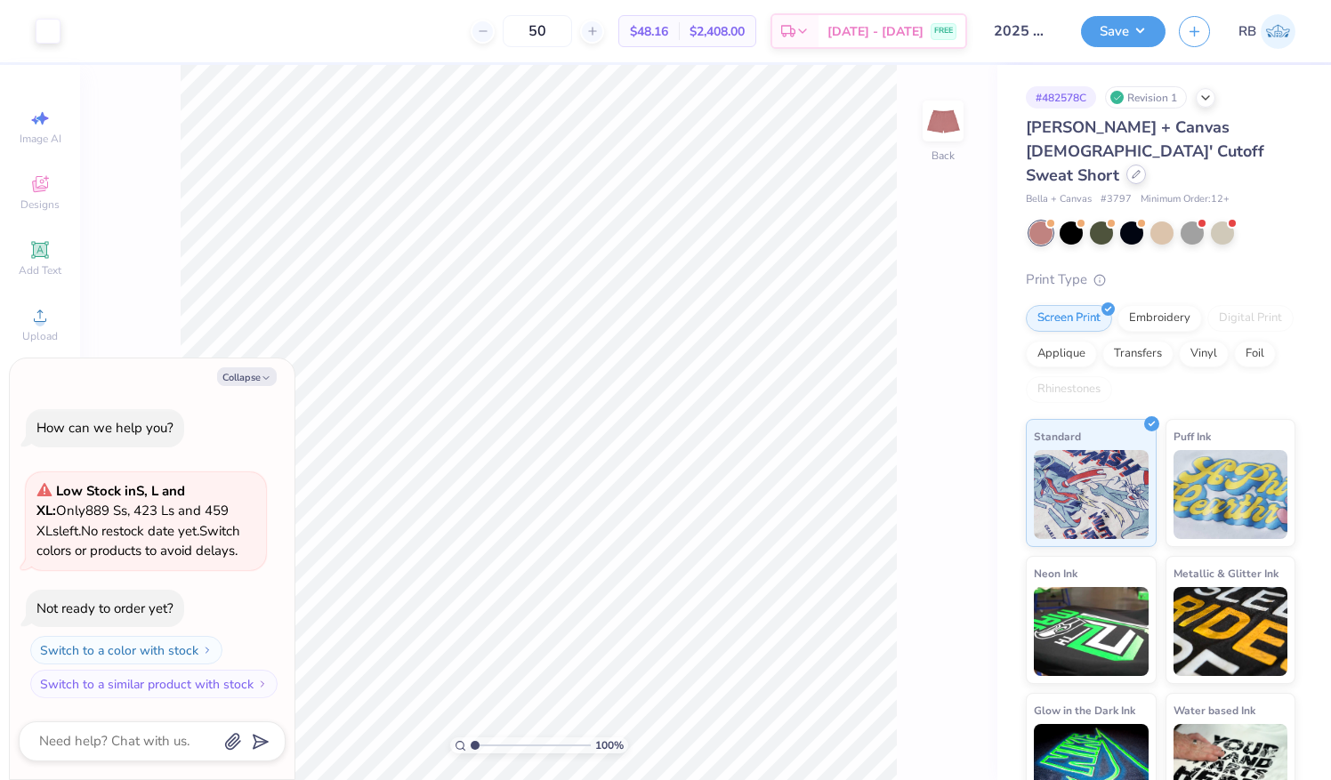
click at [1135, 170] on icon at bounding box center [1136, 174] width 9 height 9
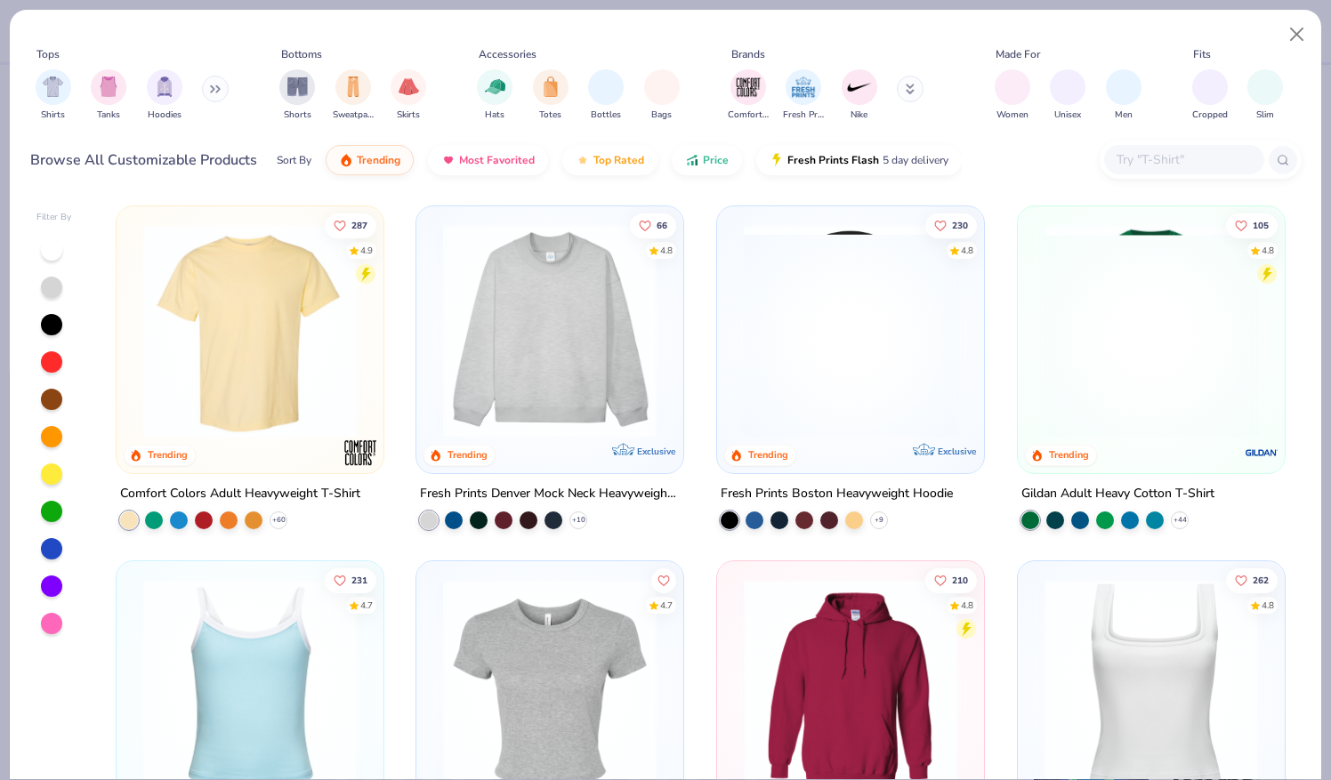
type textarea "x"
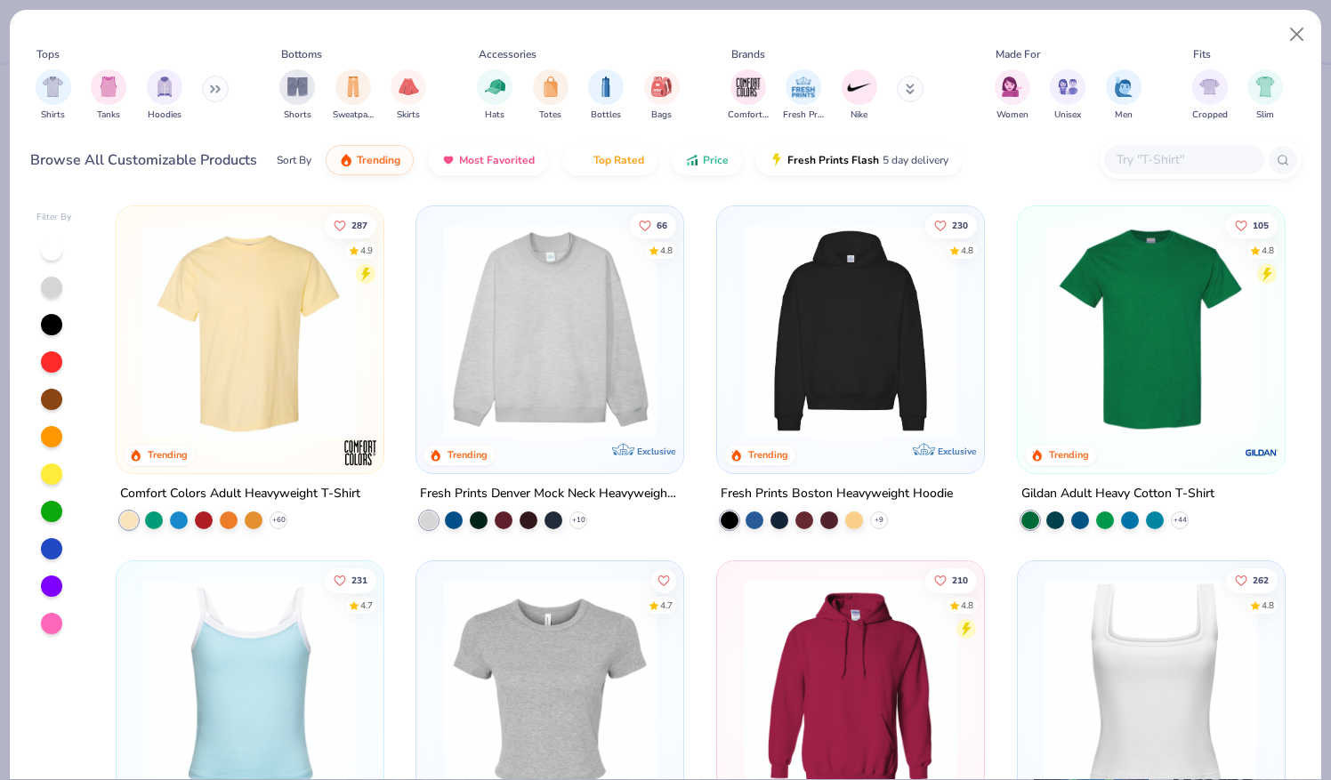
click at [1163, 165] on input "text" at bounding box center [1183, 159] width 137 height 20
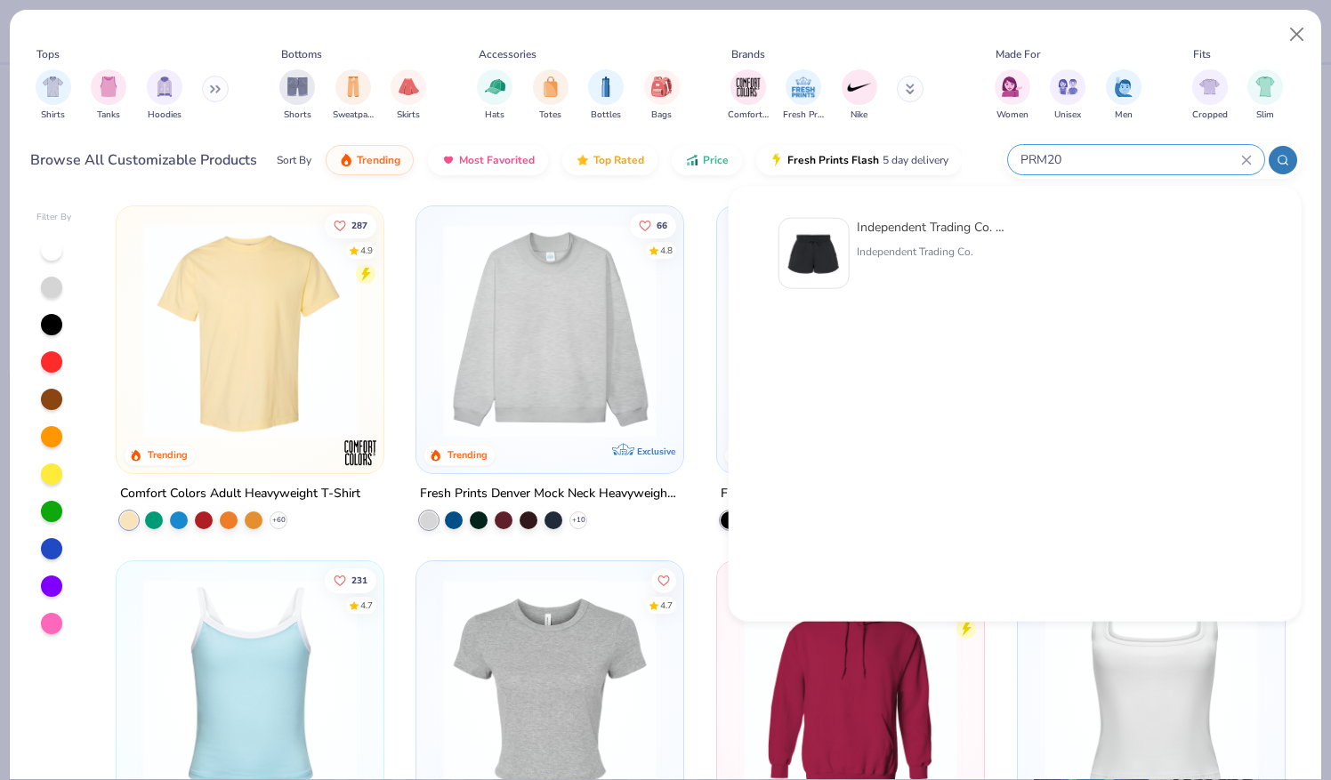
type input "PRM20"
click at [923, 233] on div "Independent Trading Co. Women’s Lightweight [US_STATE] Wave Wash Sweatshorts" at bounding box center [931, 227] width 149 height 19
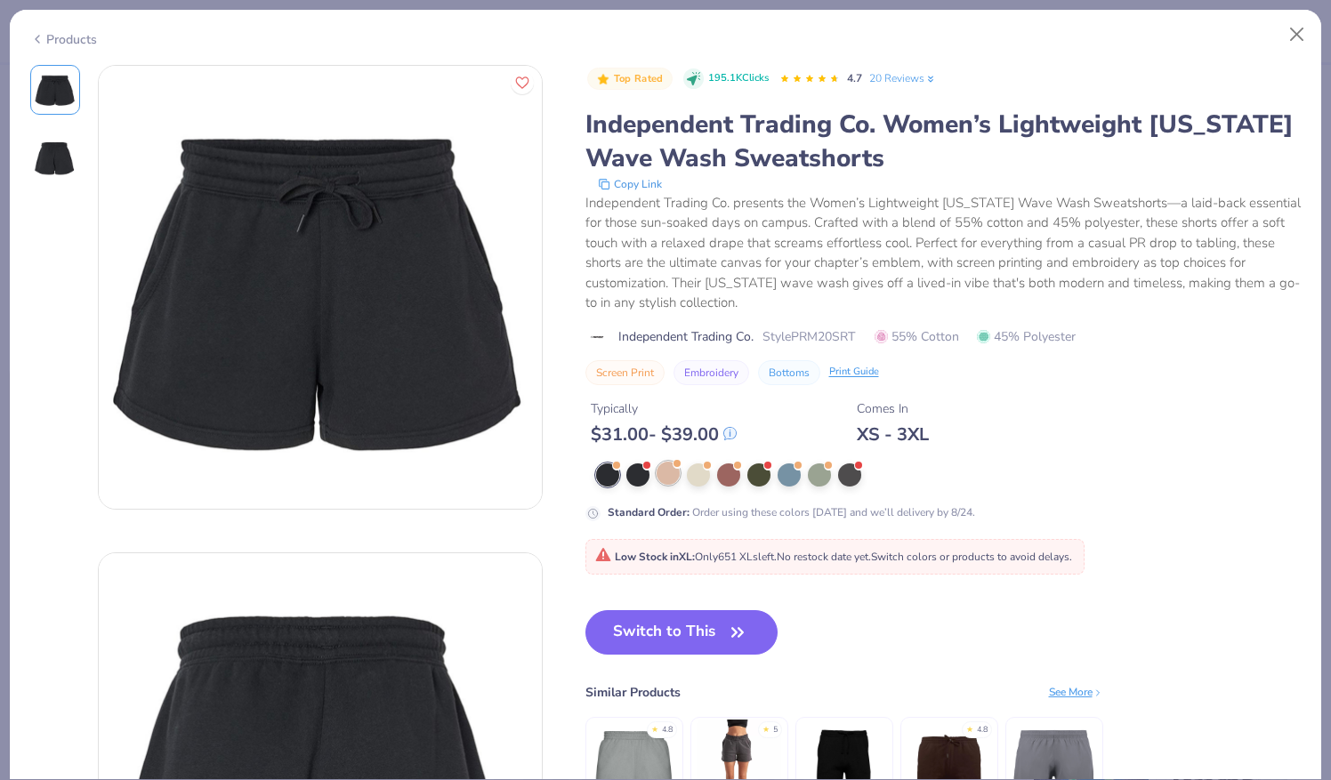
click at [666, 473] on div at bounding box center [668, 473] width 23 height 23
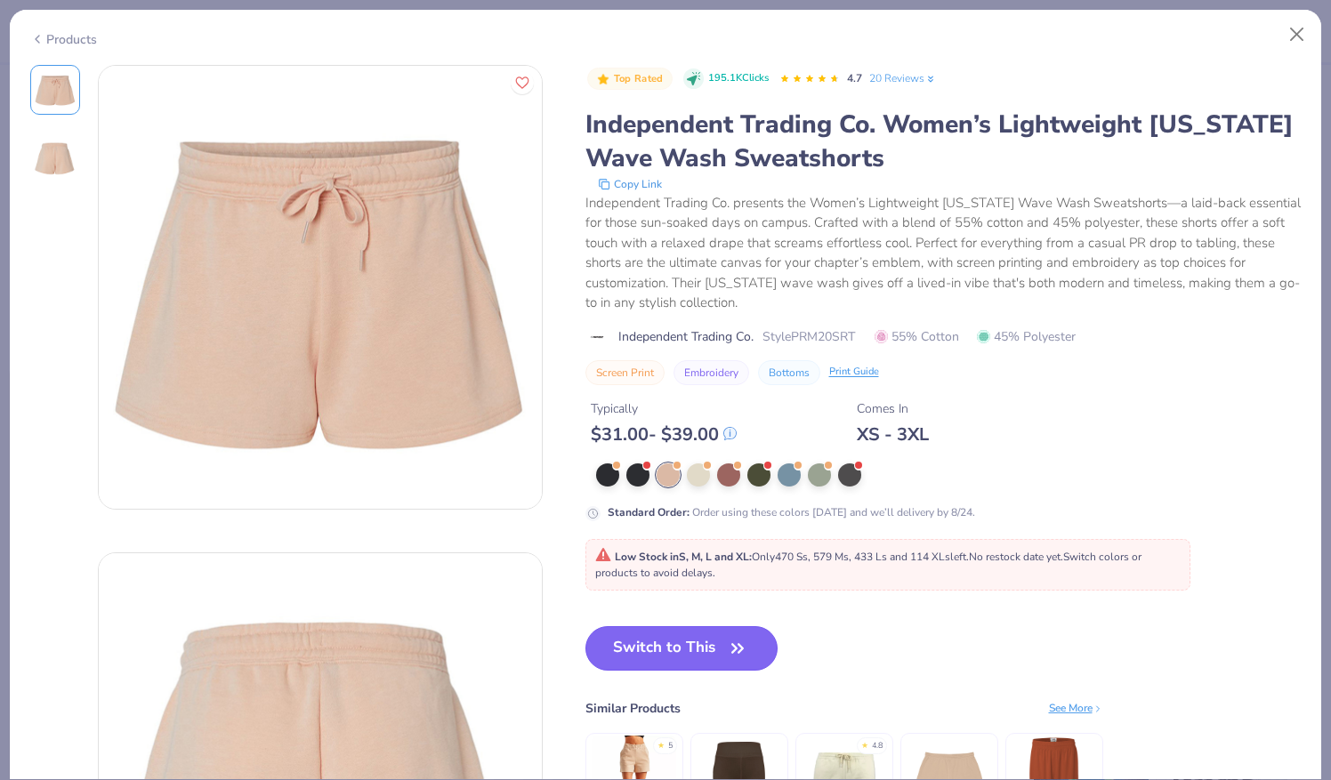
click at [687, 631] on button "Switch to This" at bounding box center [681, 648] width 193 height 44
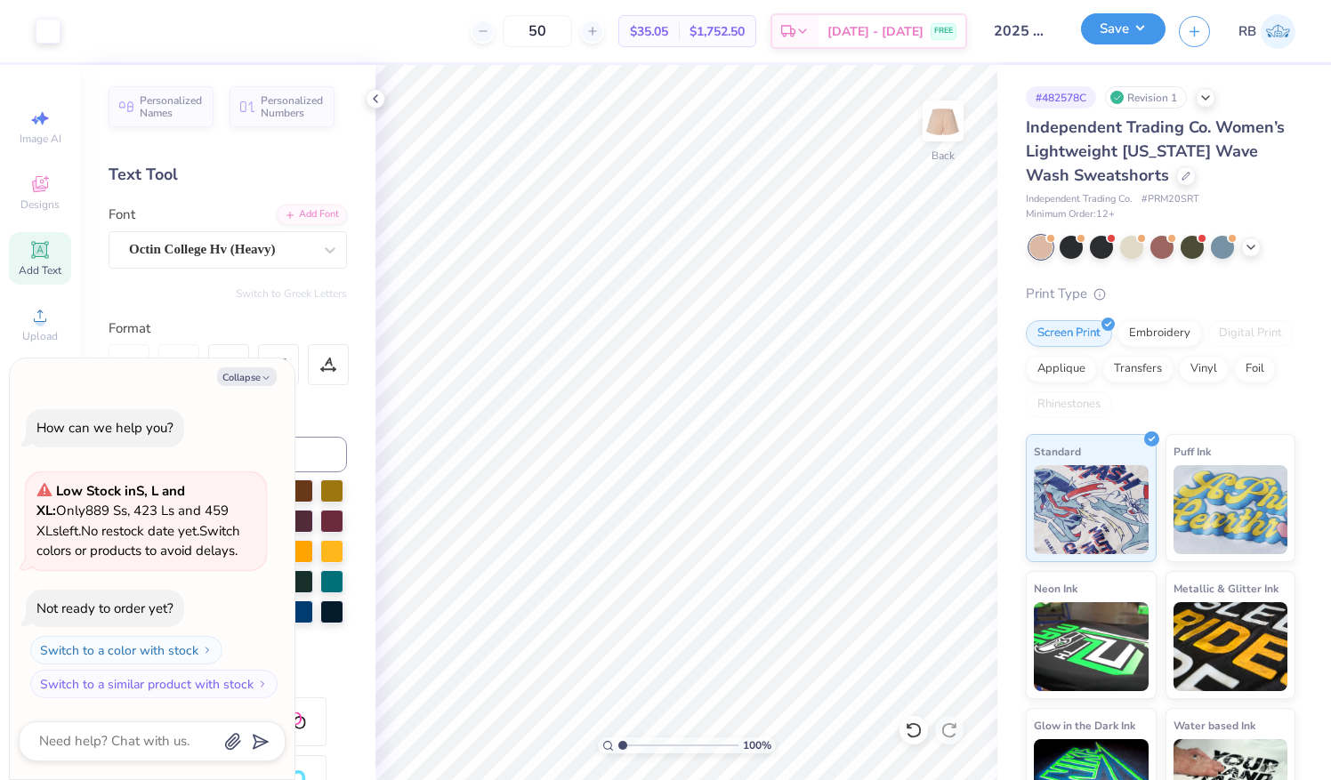
click at [1121, 31] on button "Save" at bounding box center [1123, 28] width 85 height 31
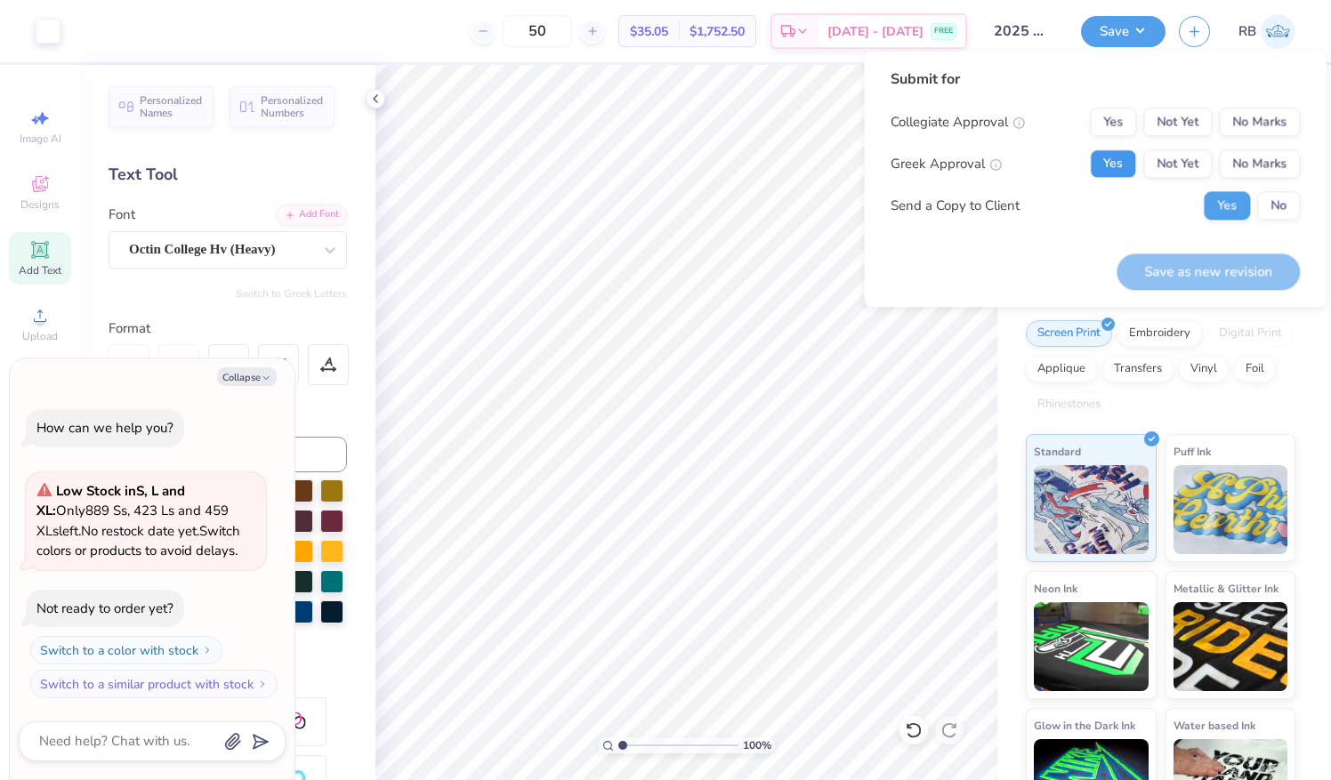
click at [1124, 160] on button "Yes" at bounding box center [1113, 163] width 46 height 28
click at [1260, 119] on button "No Marks" at bounding box center [1259, 122] width 81 height 28
click at [1202, 272] on button "Save as new revision" at bounding box center [1208, 272] width 183 height 36
type textarea "x"
